Goal: Task Accomplishment & Management: Manage account settings

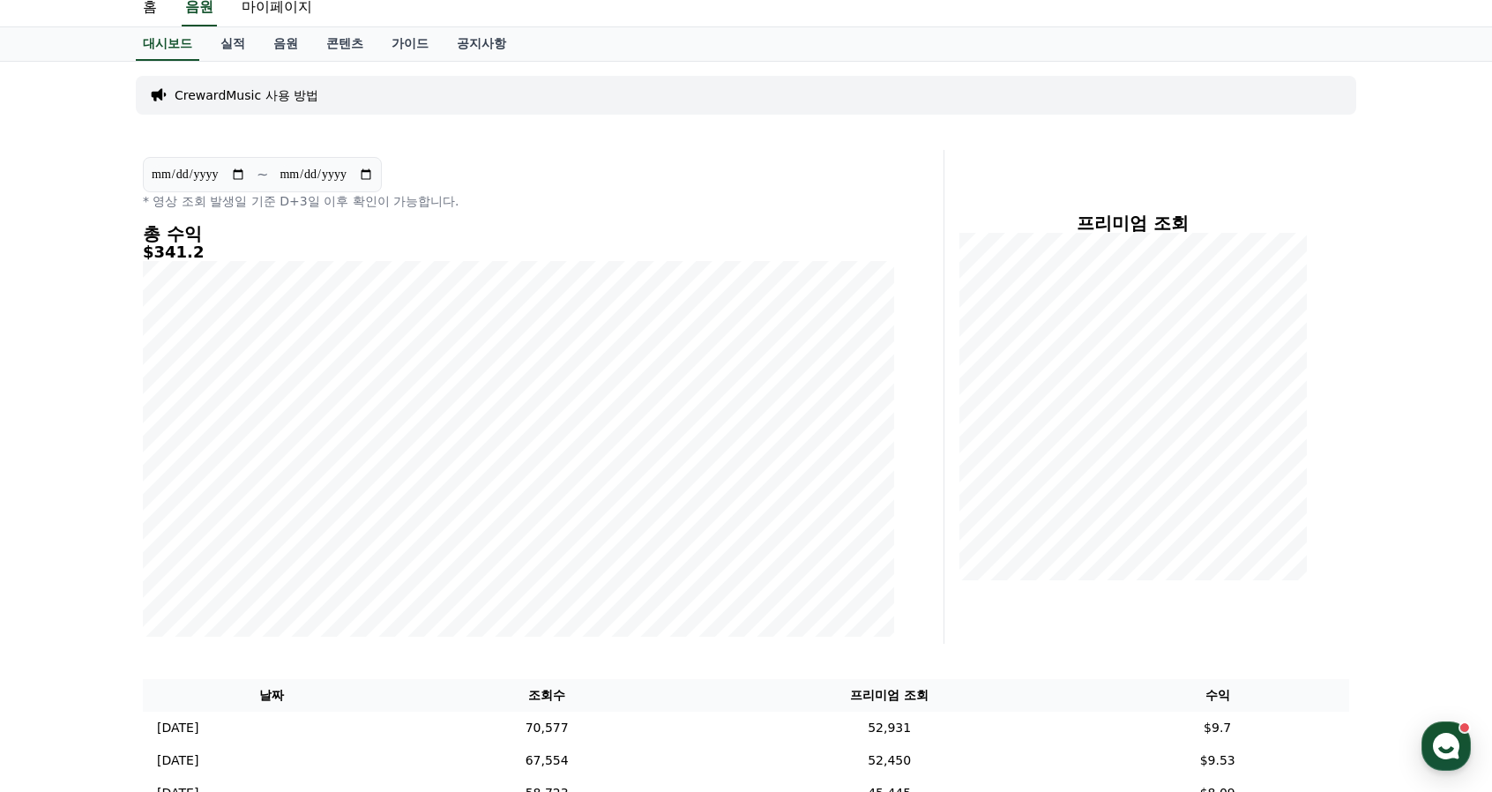
scroll to position [88, 0]
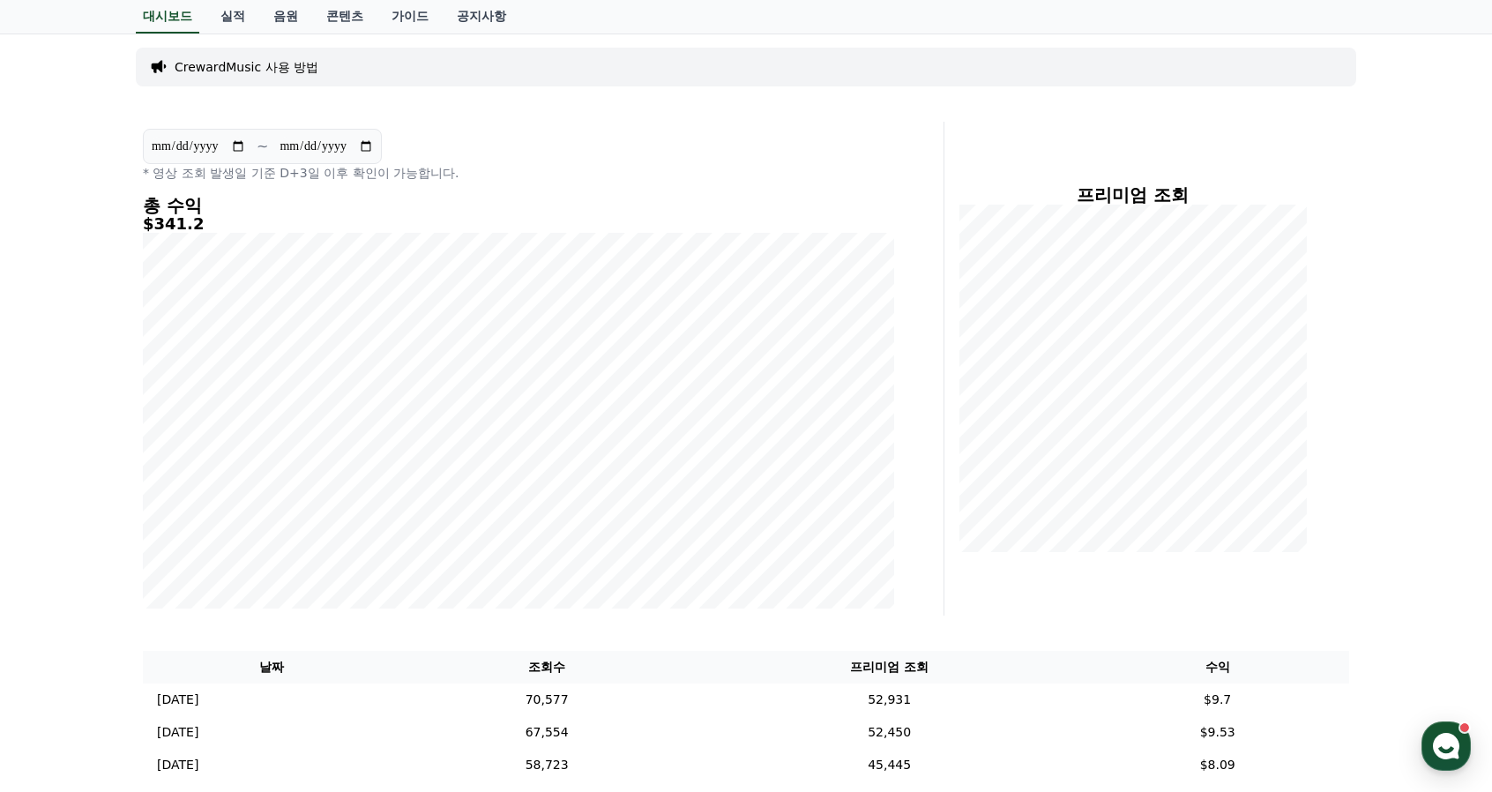
click at [1408, 172] on div "**********" at bounding box center [746, 723] width 1492 height 1381
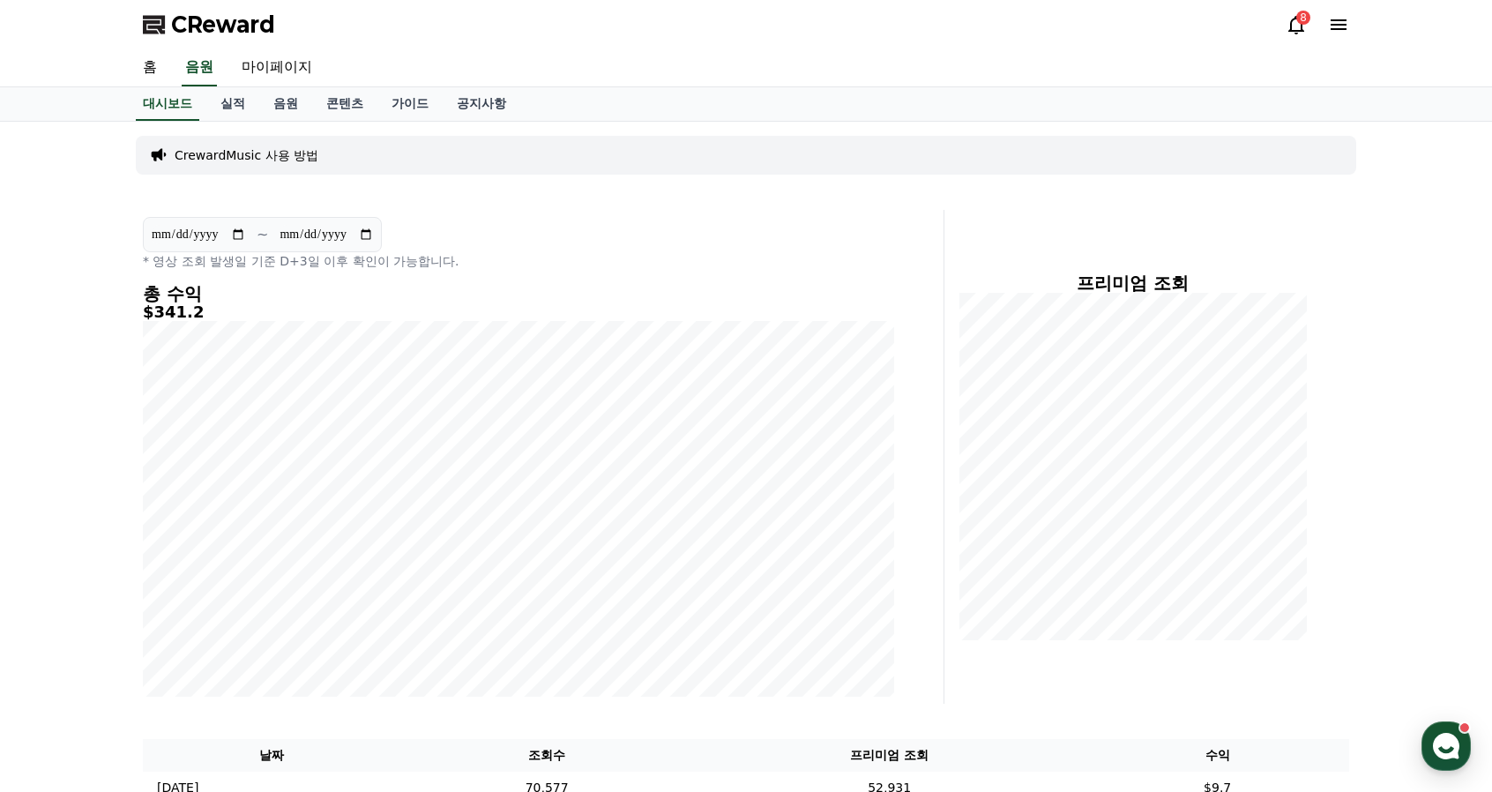
click at [289, 105] on link "음원" at bounding box center [285, 103] width 53 height 33
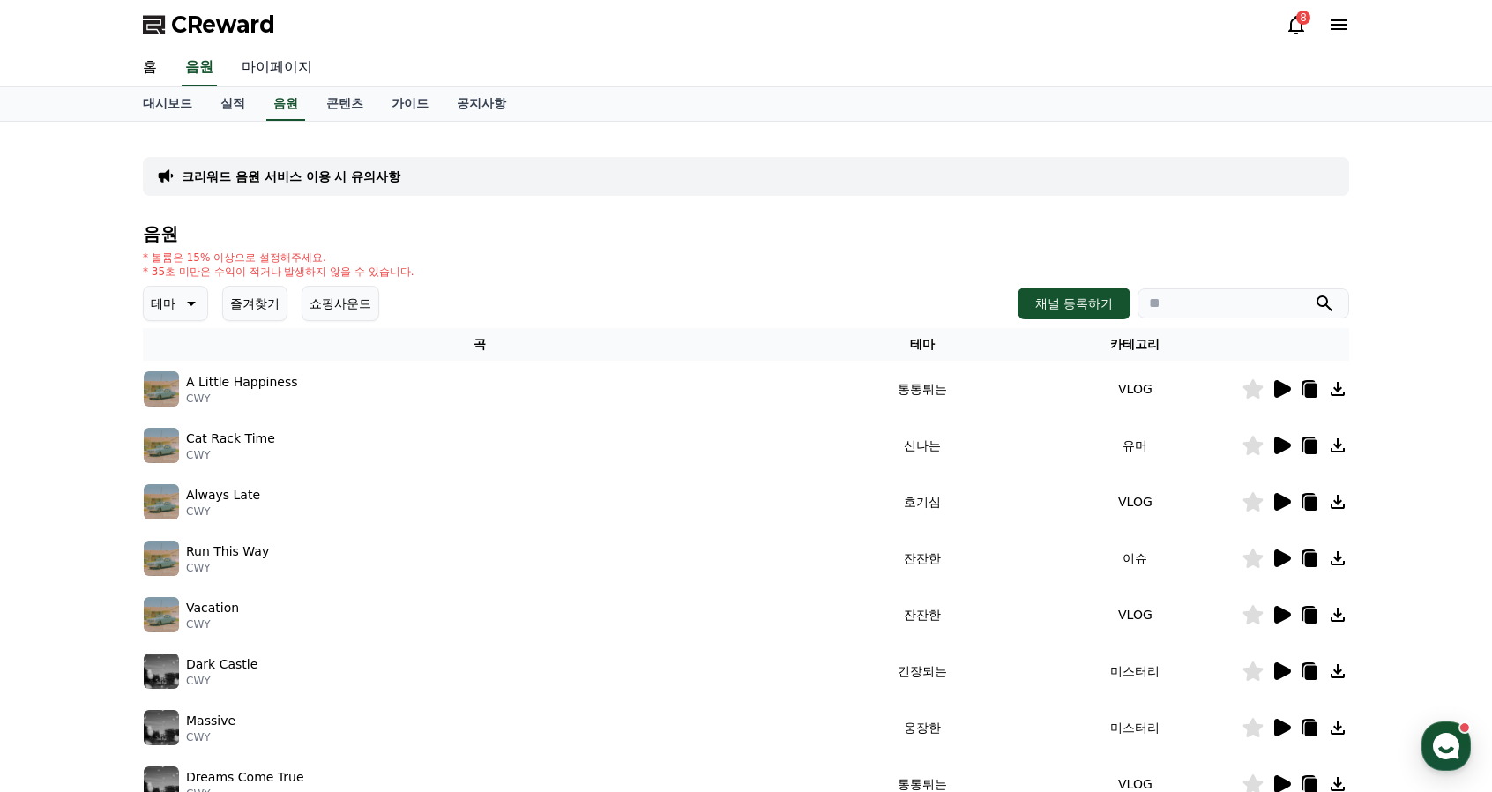
click at [294, 71] on link "마이페이지" at bounding box center [276, 67] width 99 height 37
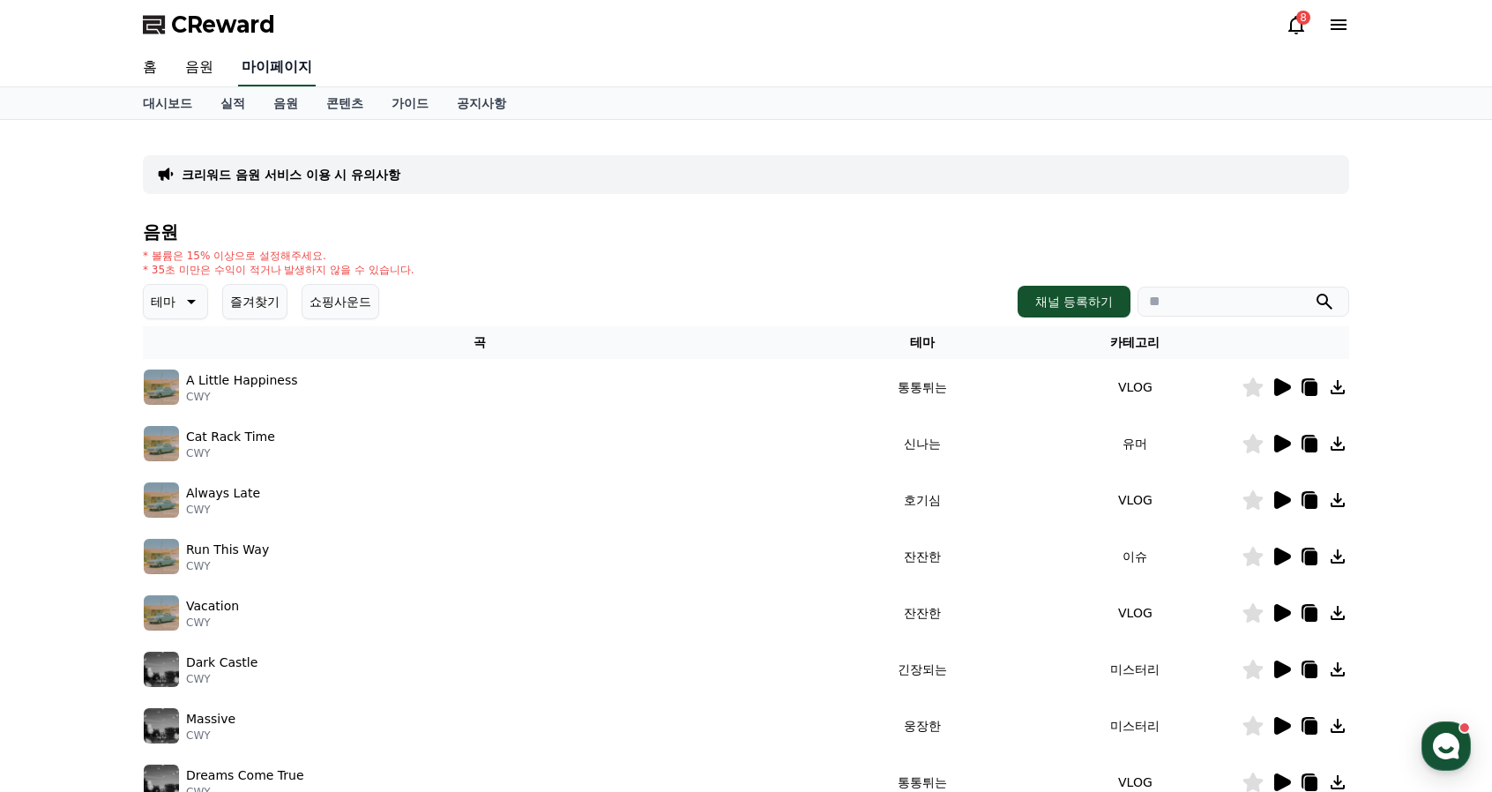
select select "**********"
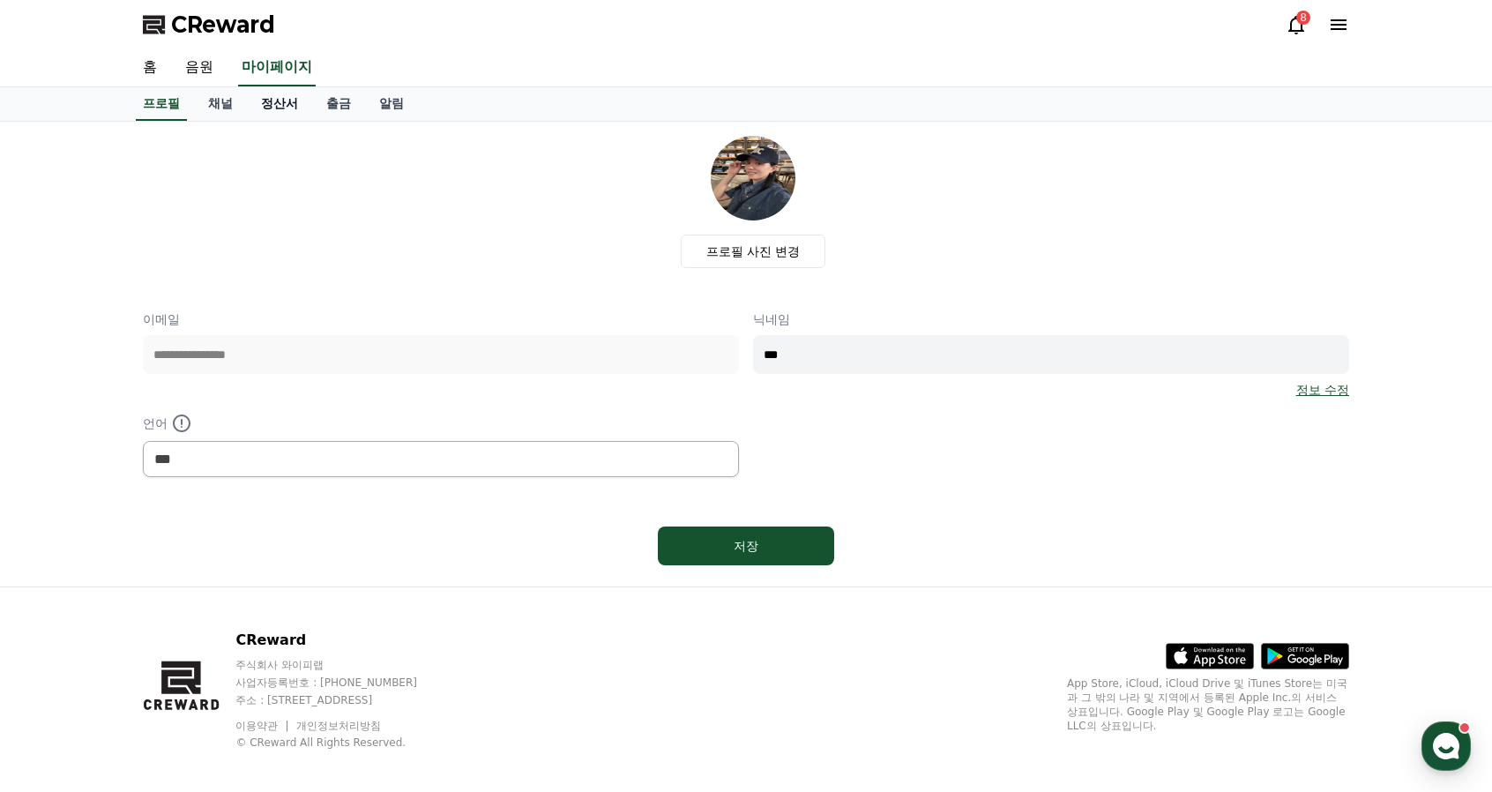
click at [289, 104] on link "정산서" at bounding box center [279, 103] width 65 height 33
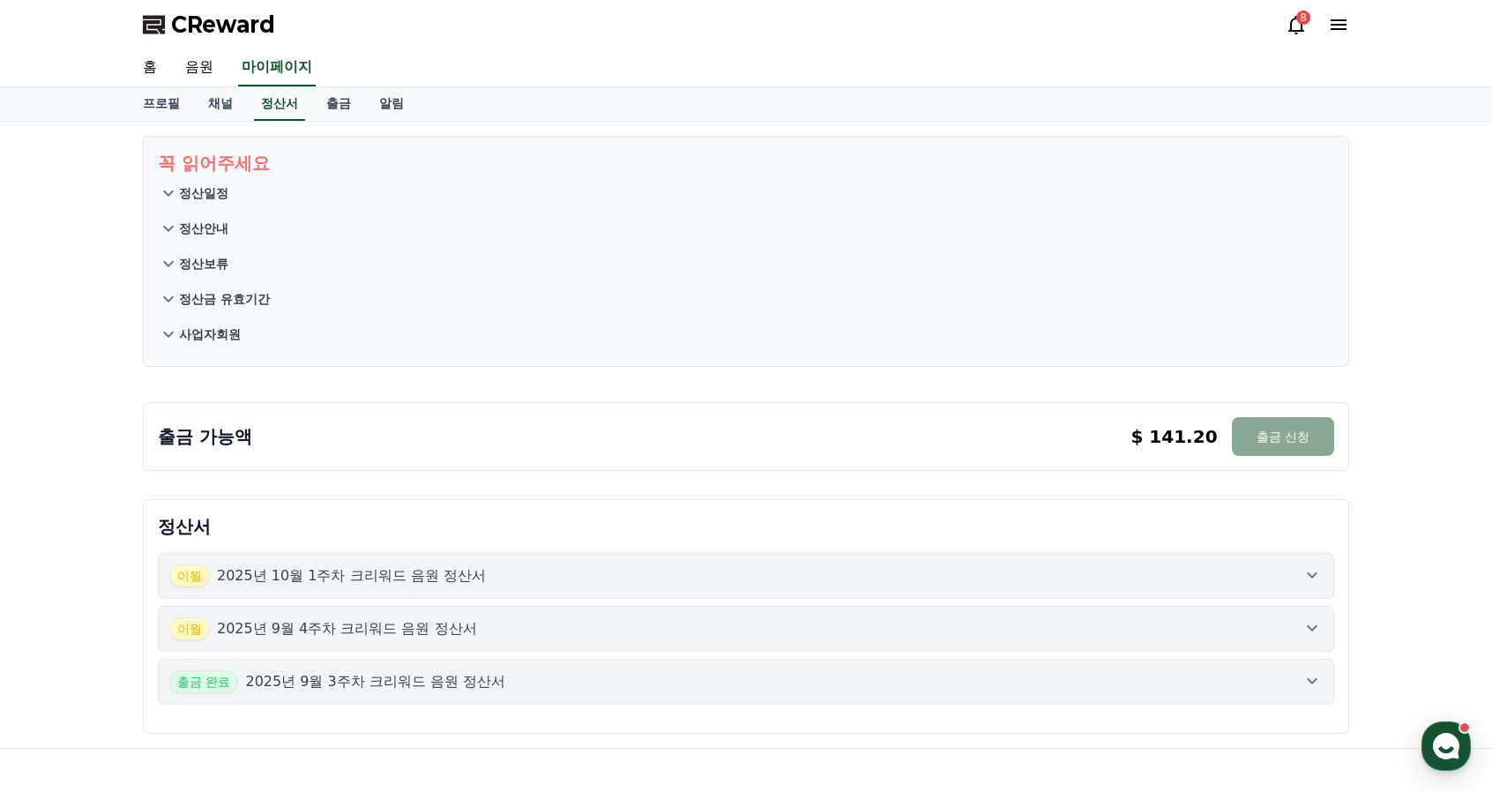
click at [425, 574] on p "2025년 10월 1주차 크리워드 음원 정산서" at bounding box center [351, 575] width 269 height 21
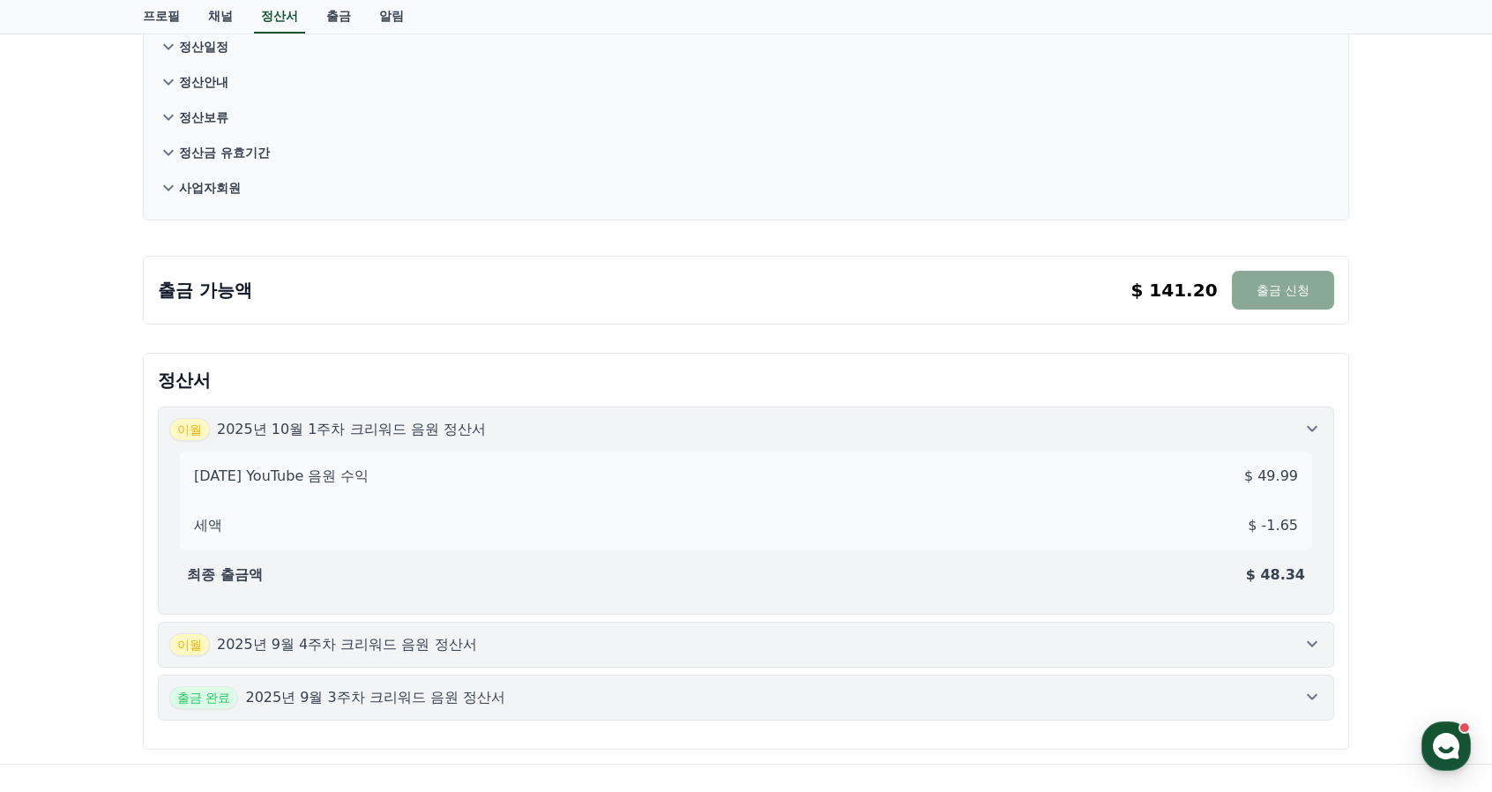
scroll to position [176, 0]
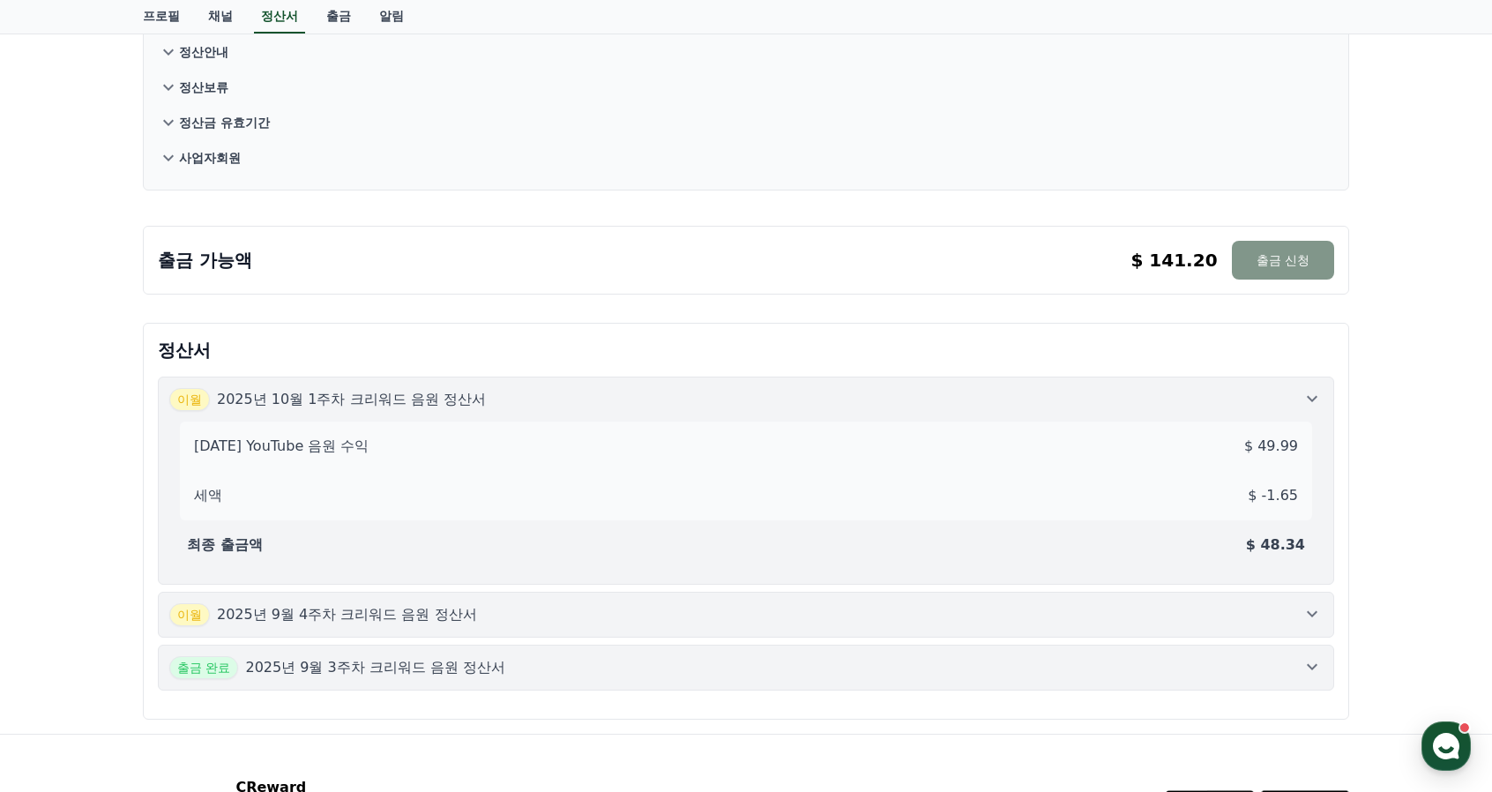
click at [1280, 260] on button "출금 신청" at bounding box center [1283, 260] width 102 height 39
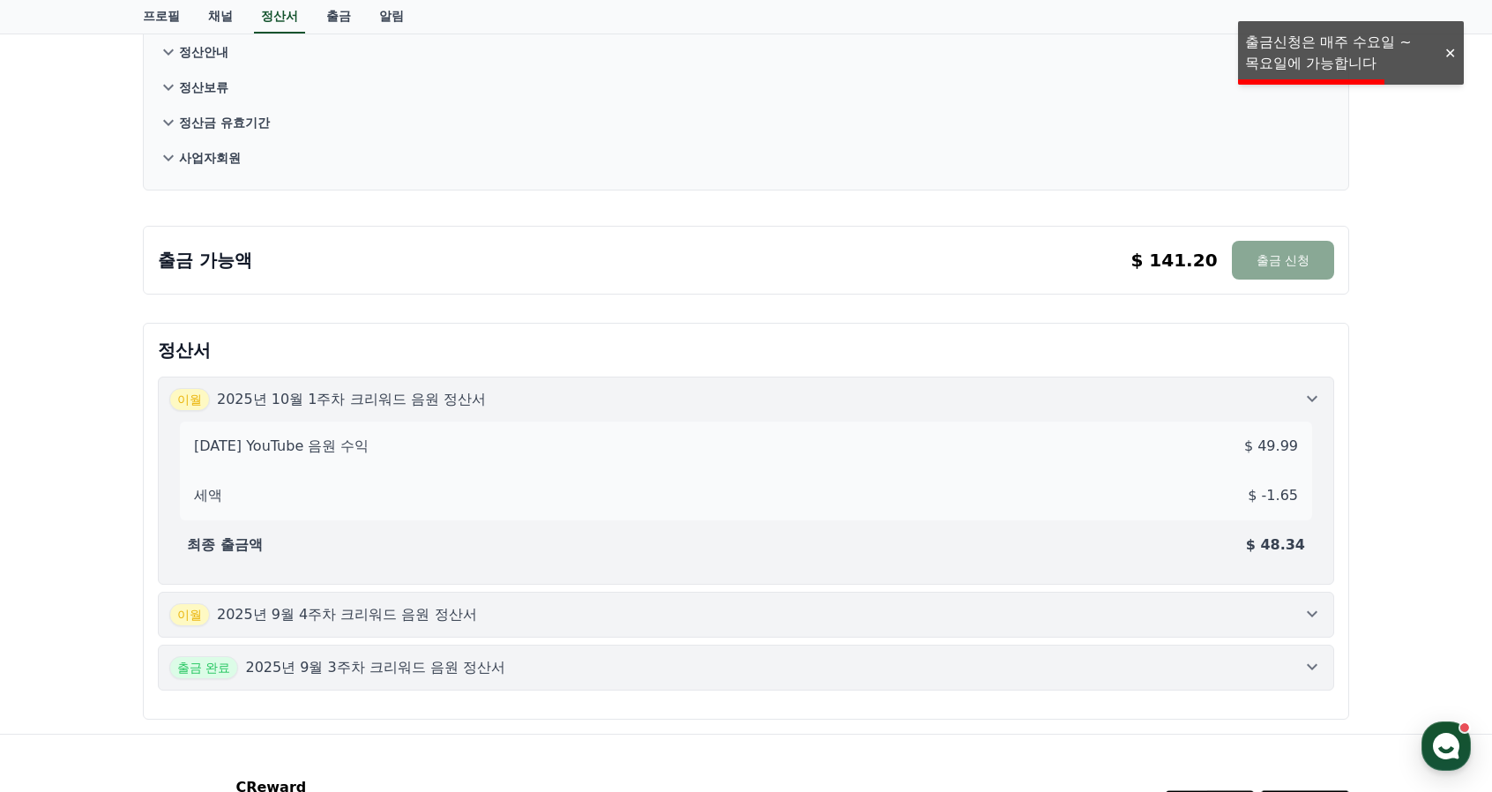
click at [1023, 338] on p "정산서" at bounding box center [746, 350] width 1176 height 25
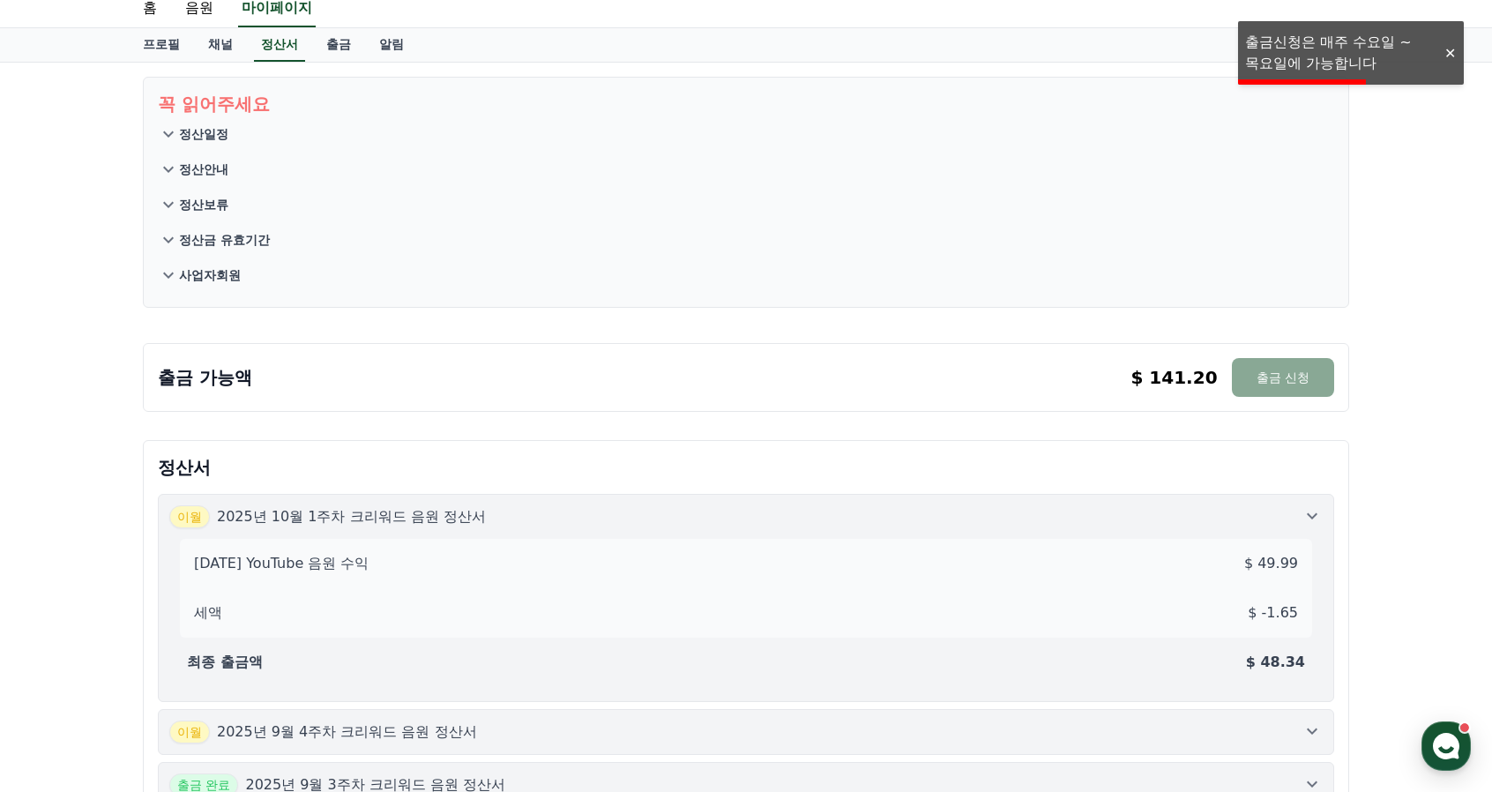
scroll to position [0, 0]
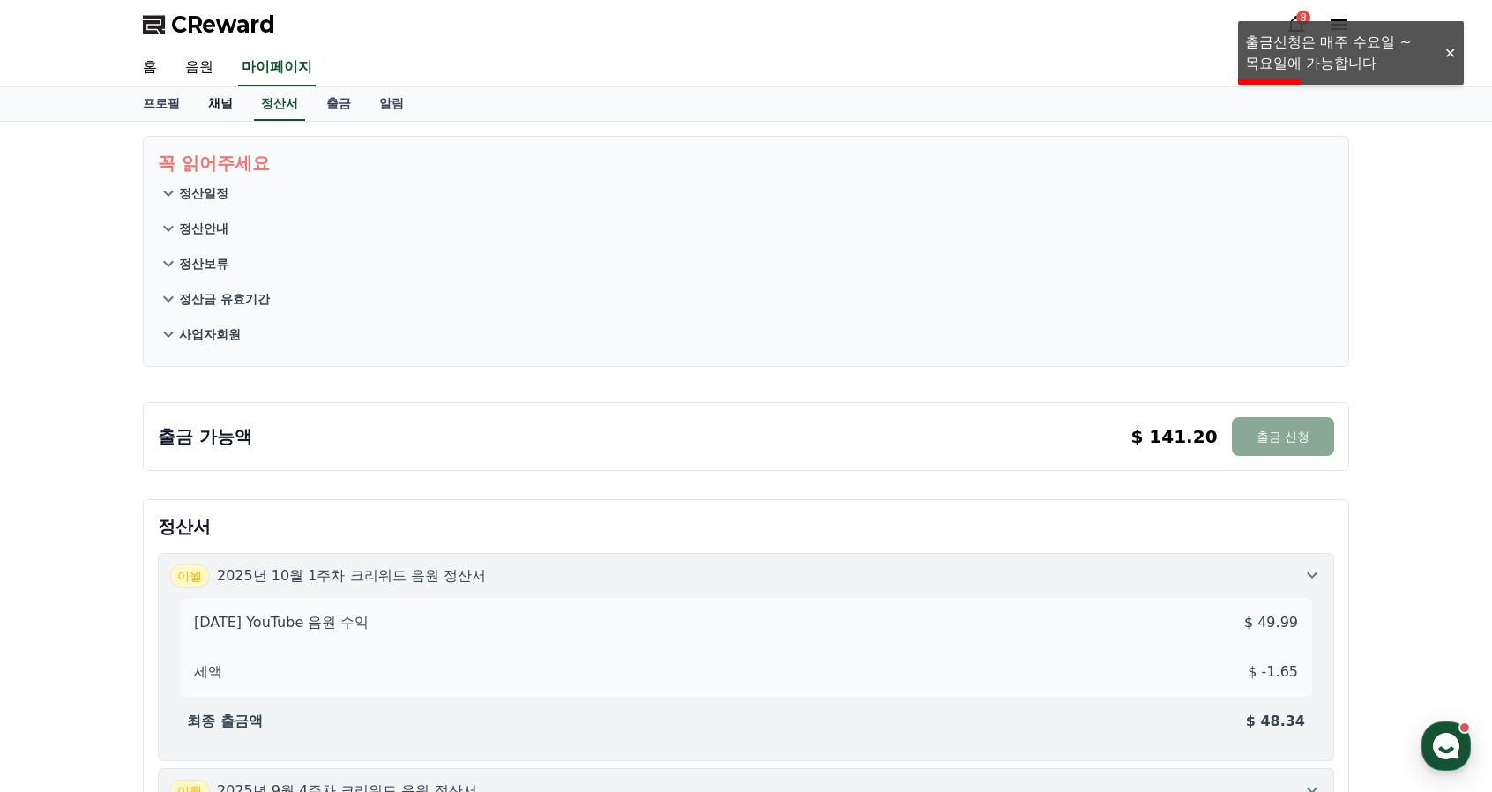
click at [224, 94] on link "채널" at bounding box center [220, 103] width 53 height 33
